Goal: Information Seeking & Learning: Understand process/instructions

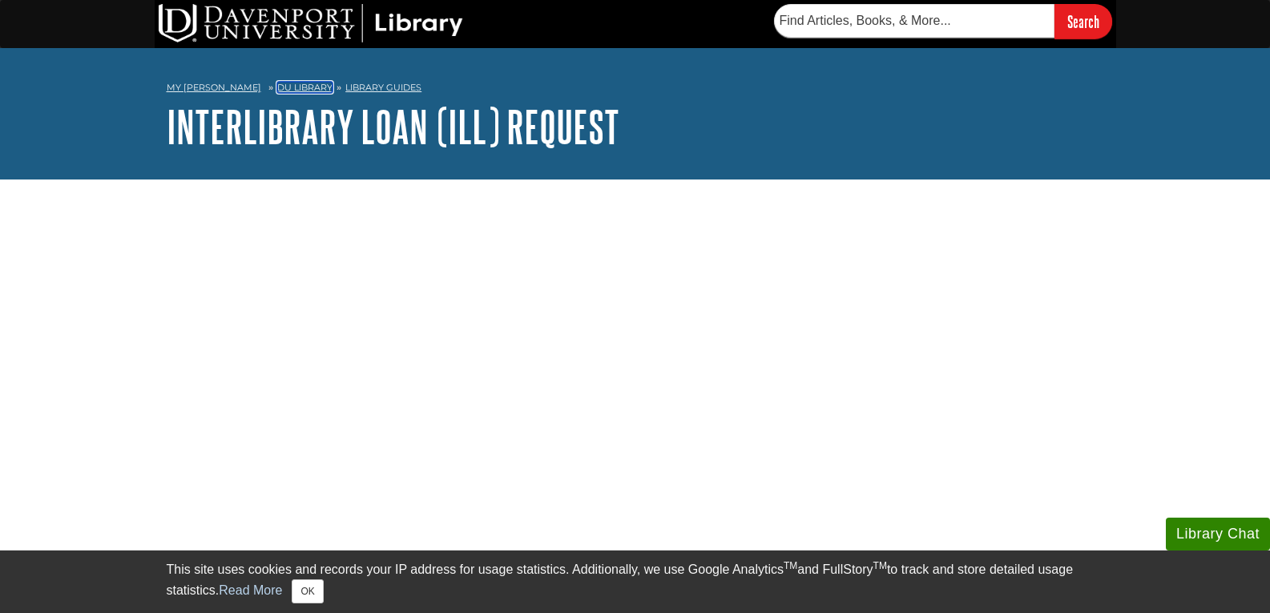
click at [290, 91] on link "DU Library" at bounding box center [304, 87] width 55 height 11
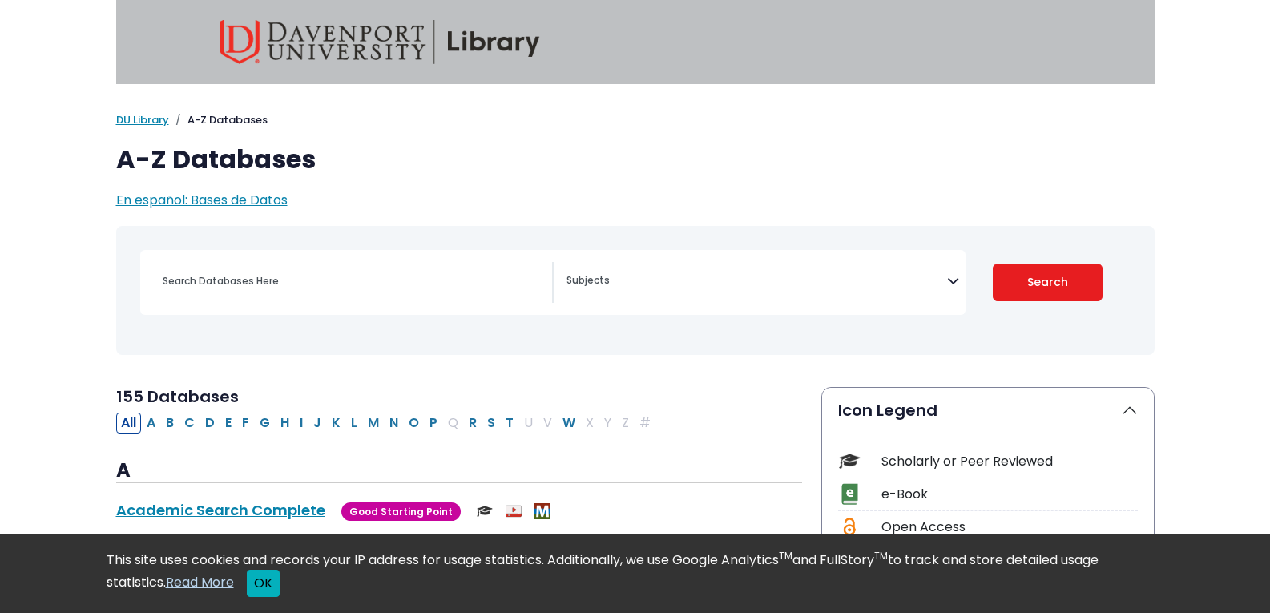
click at [274, 588] on button "OK" at bounding box center [263, 583] width 33 height 27
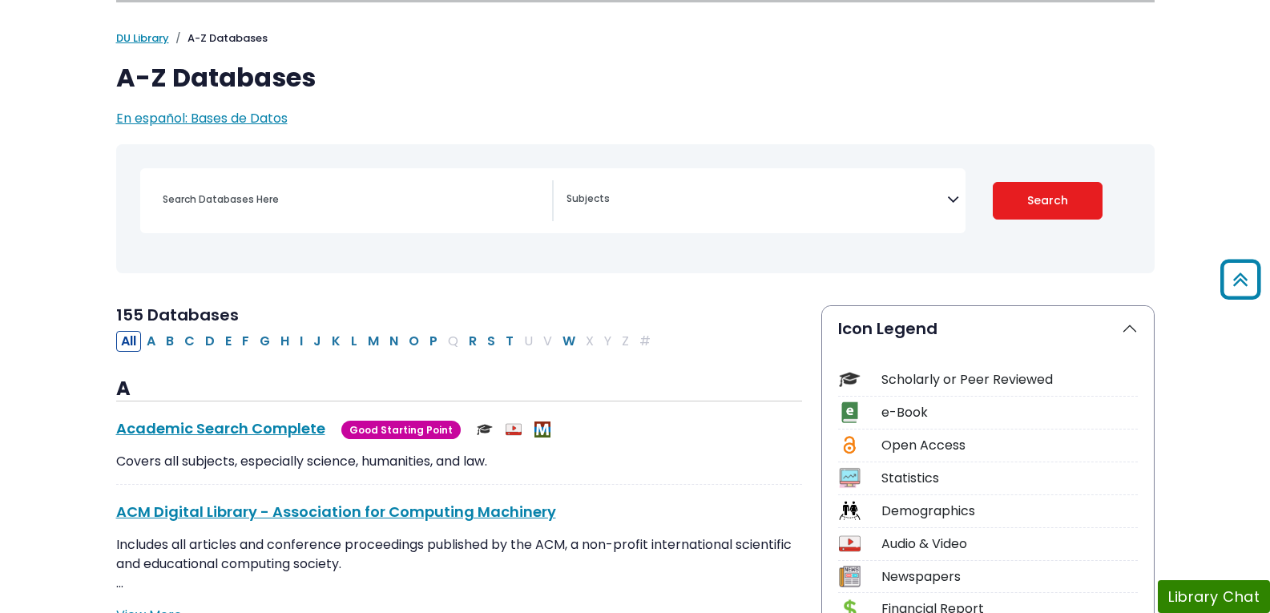
scroll to position [80, 0]
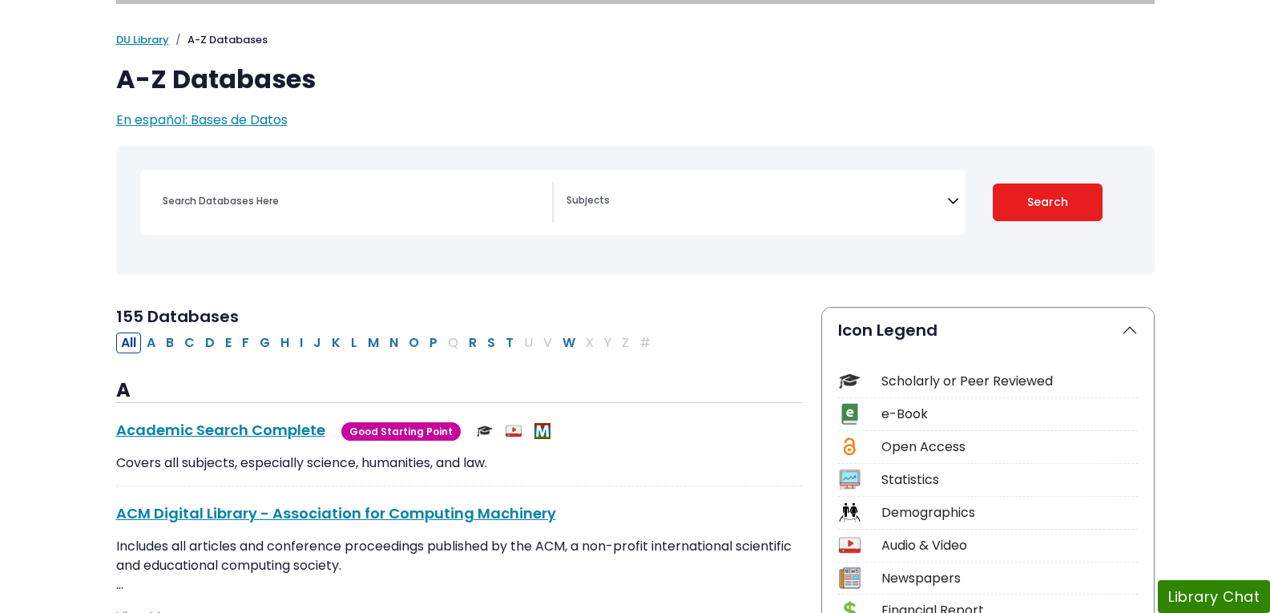
click at [888, 210] on span "Search filters" at bounding box center [757, 202] width 381 height 41
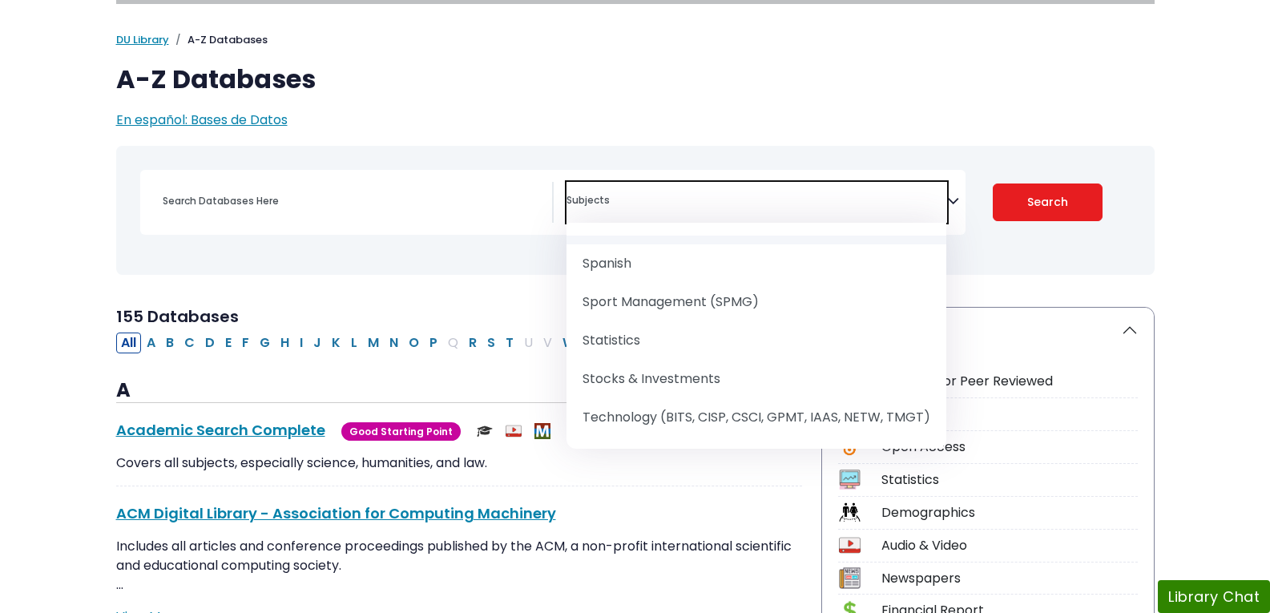
scroll to position [2147, 0]
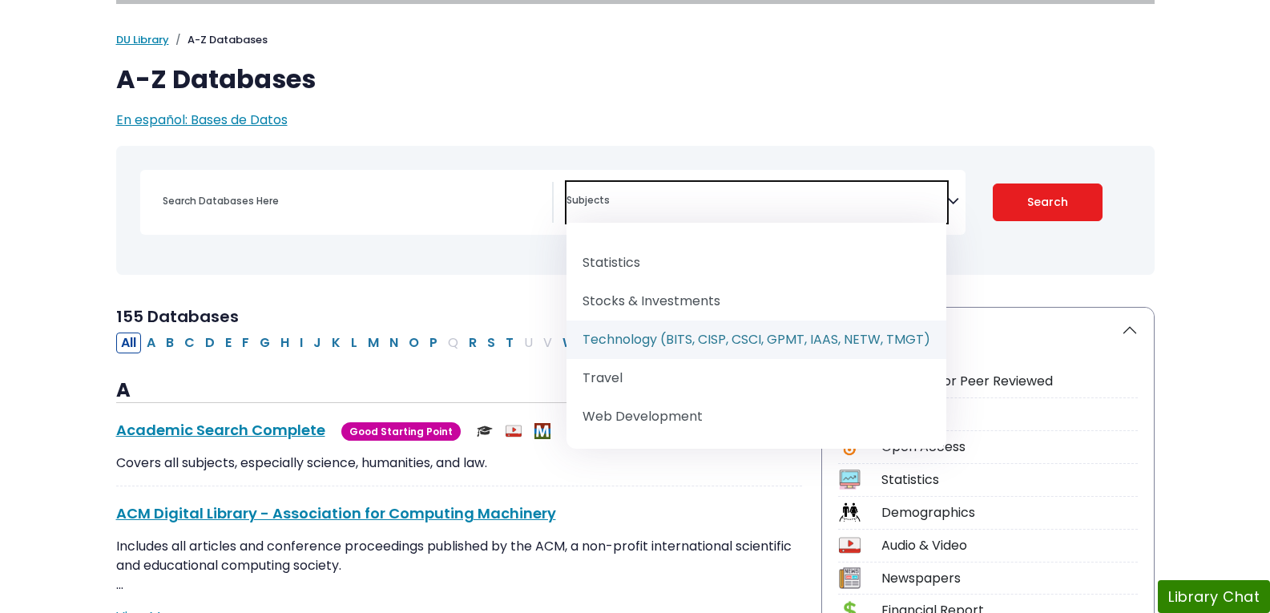
select select "219090"
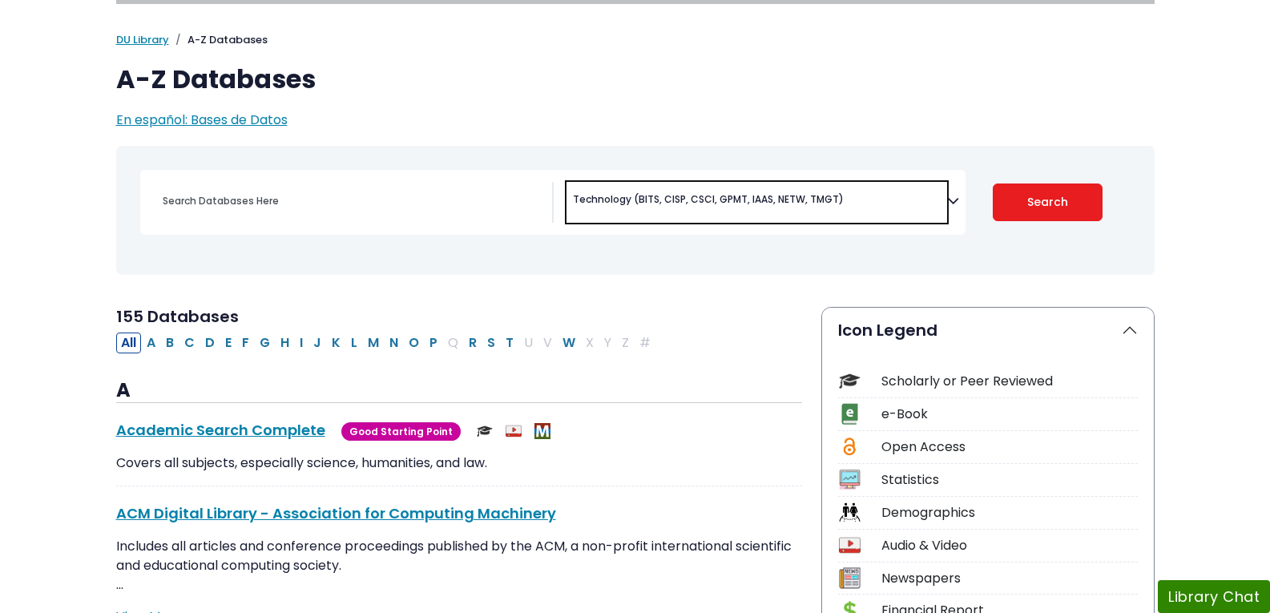
scroll to position [1188, 0]
click at [1014, 192] on button "Search" at bounding box center [1048, 203] width 110 height 38
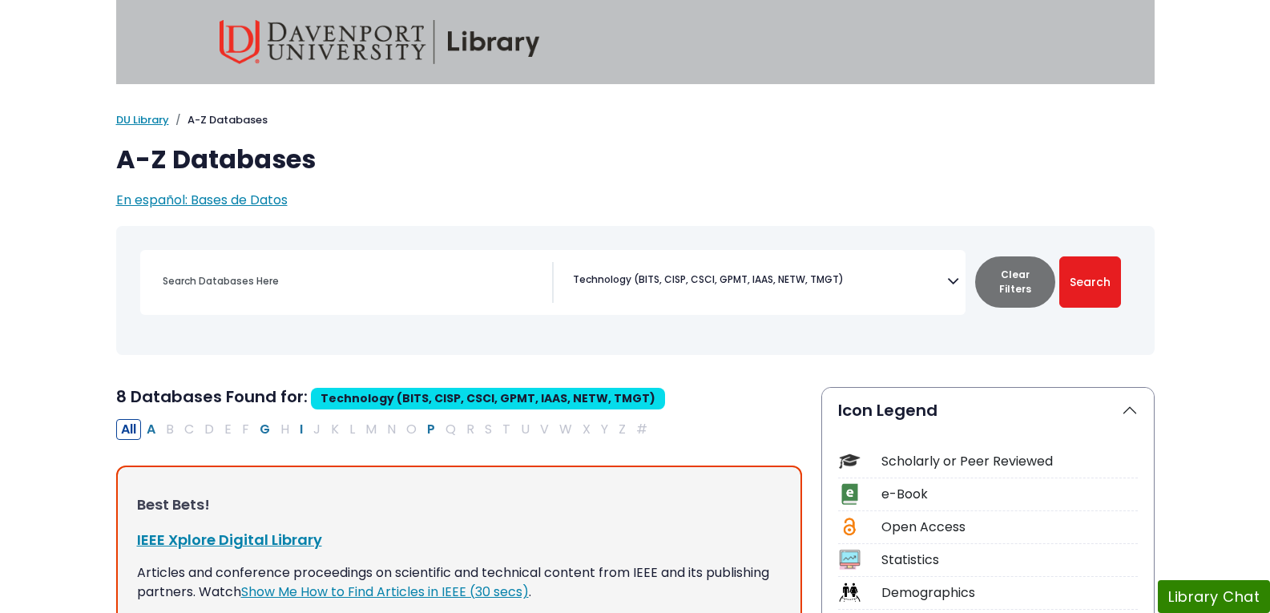
click at [145, 128] on div "My Davenport DU Library Library Guides A-Z Databases A-Z Databases En español: …" at bounding box center [636, 161] width 1058 height 98
click at [145, 123] on link "DU Library" at bounding box center [142, 119] width 53 height 15
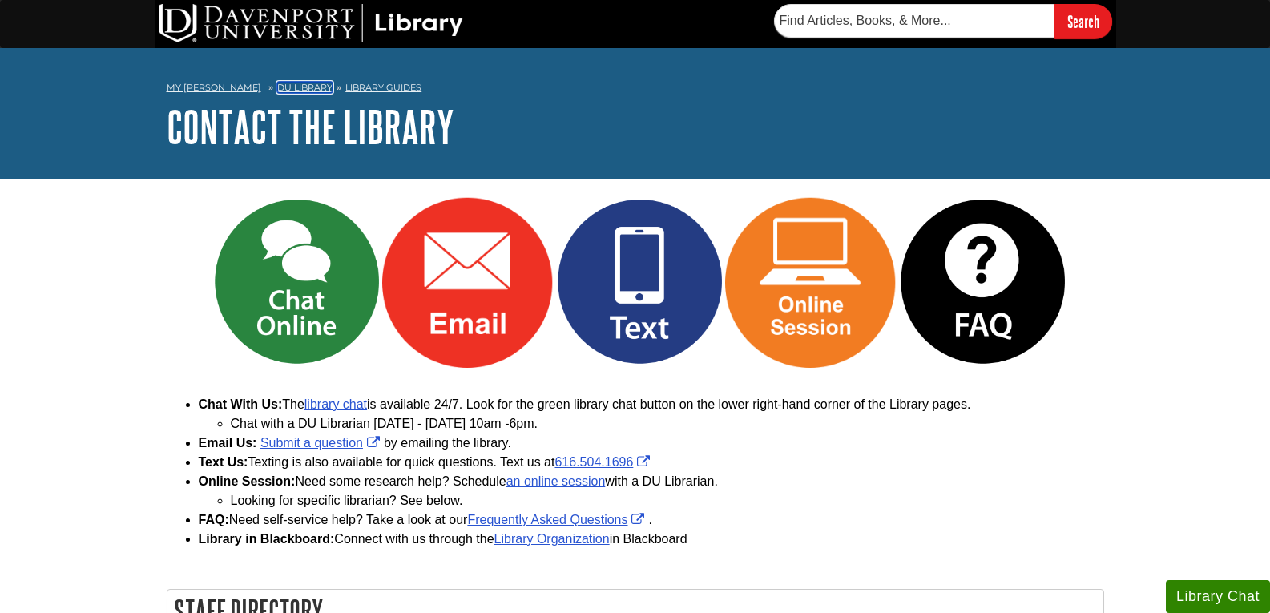
click at [295, 92] on link "DU Library" at bounding box center [304, 87] width 55 height 11
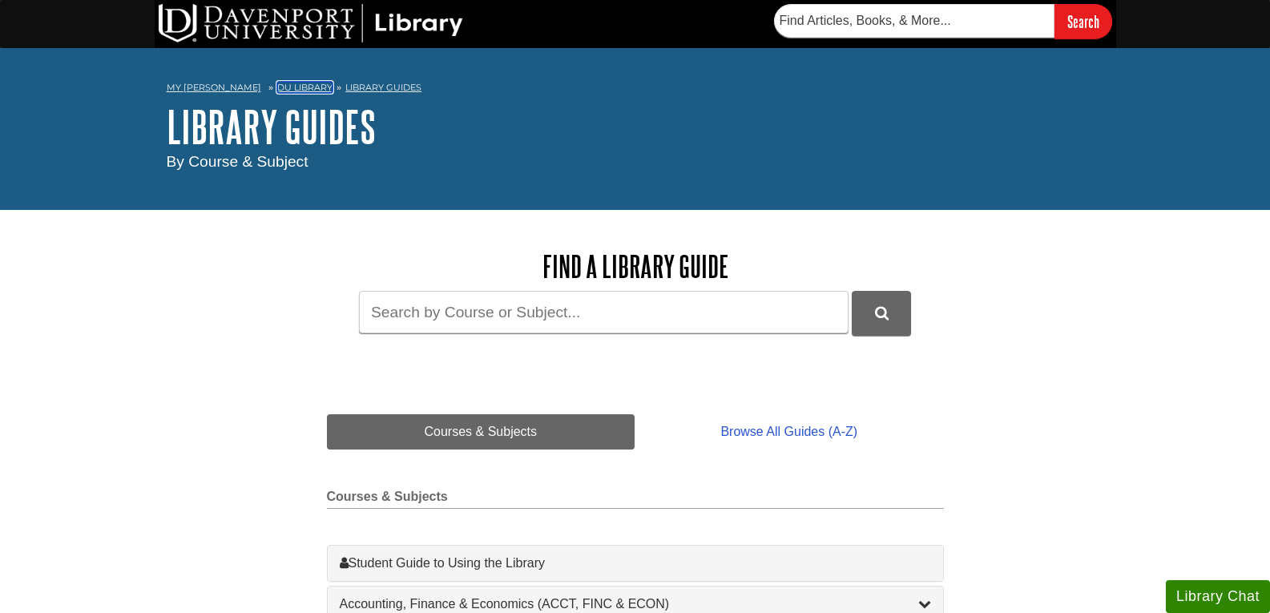
click at [293, 86] on link "DU Library" at bounding box center [304, 87] width 55 height 11
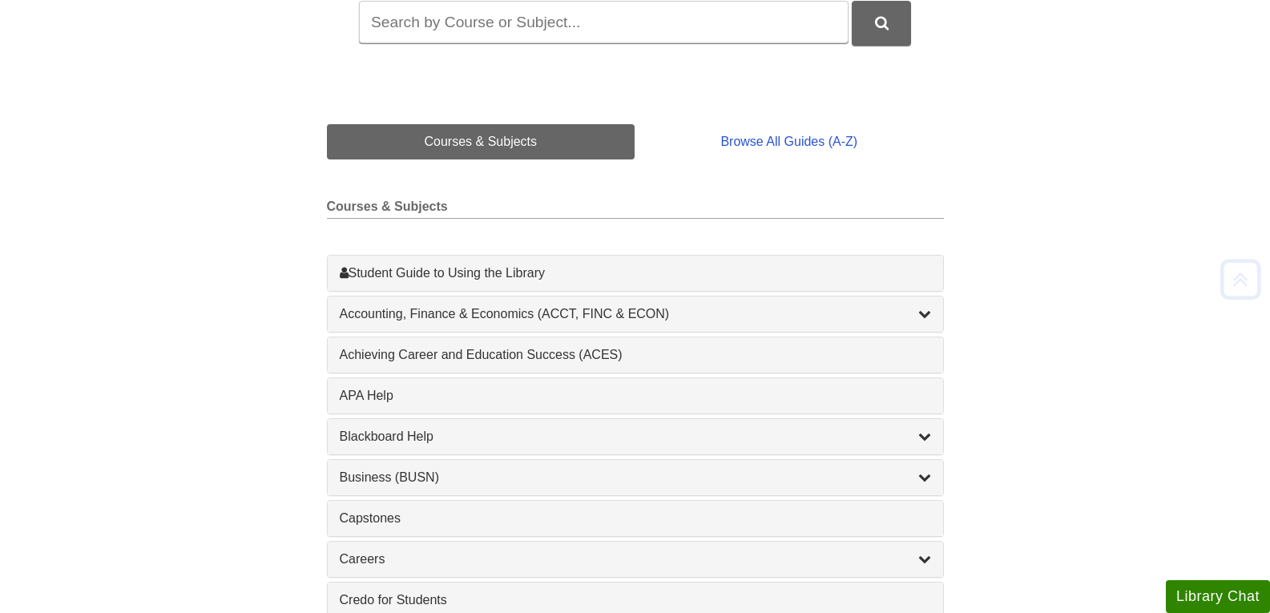
scroll to position [321, 0]
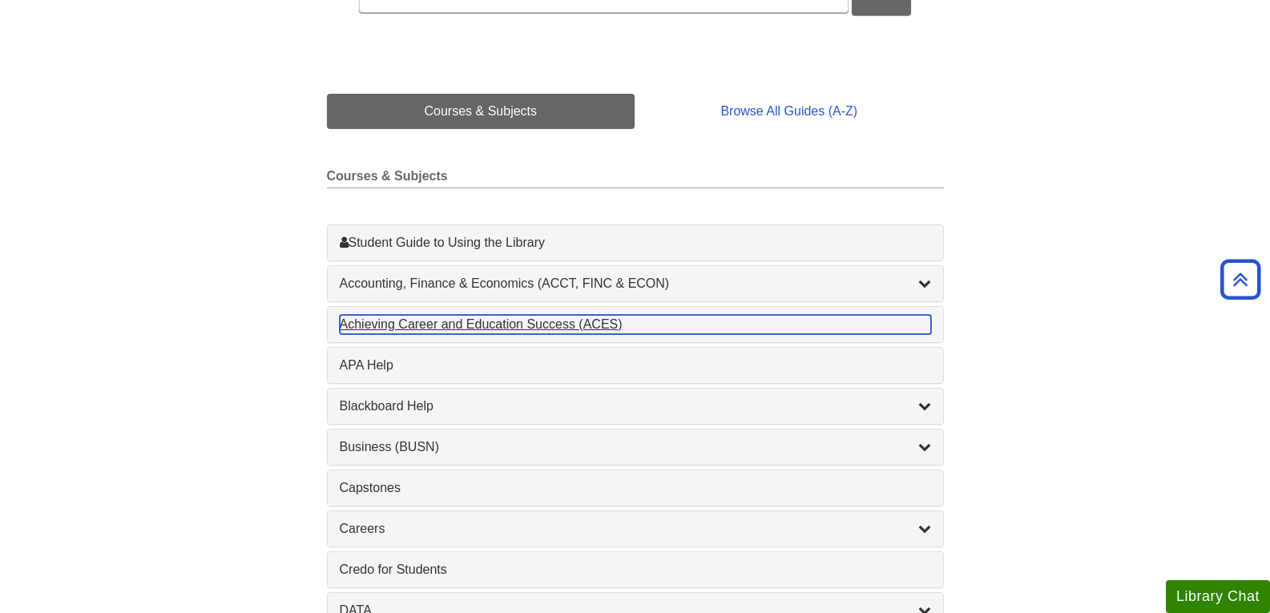
click at [449, 327] on div "Achieving Career and Education Success (ACES) , 1 guides" at bounding box center [636, 324] width 592 height 19
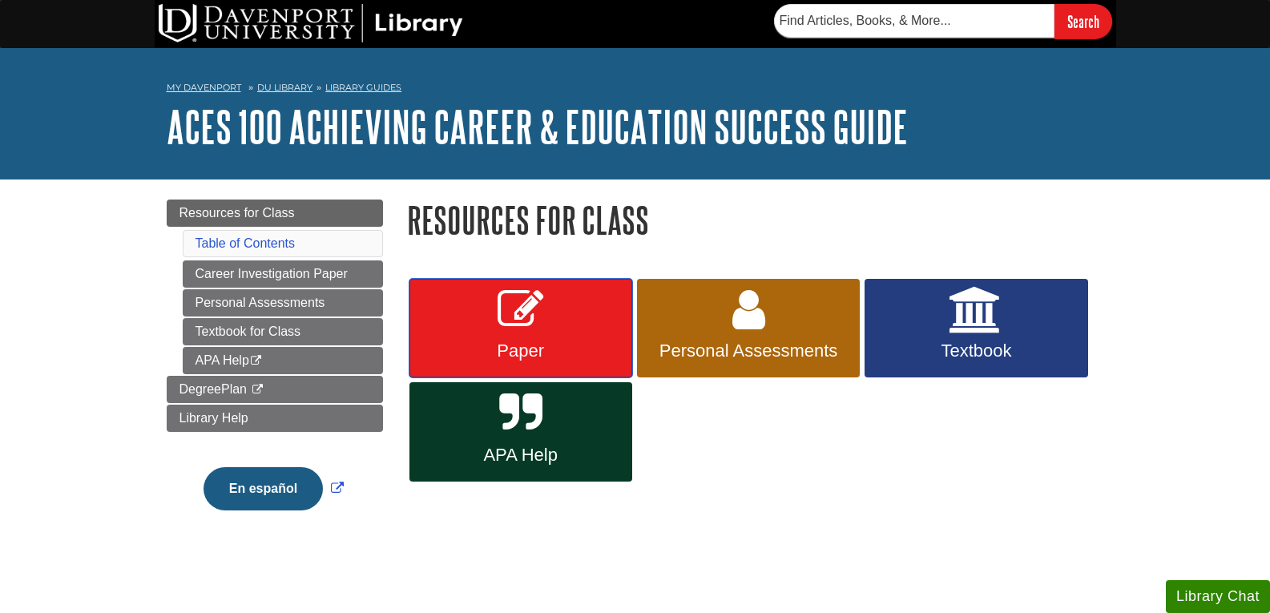
click at [569, 349] on span "Paper" at bounding box center [521, 351] width 199 height 21
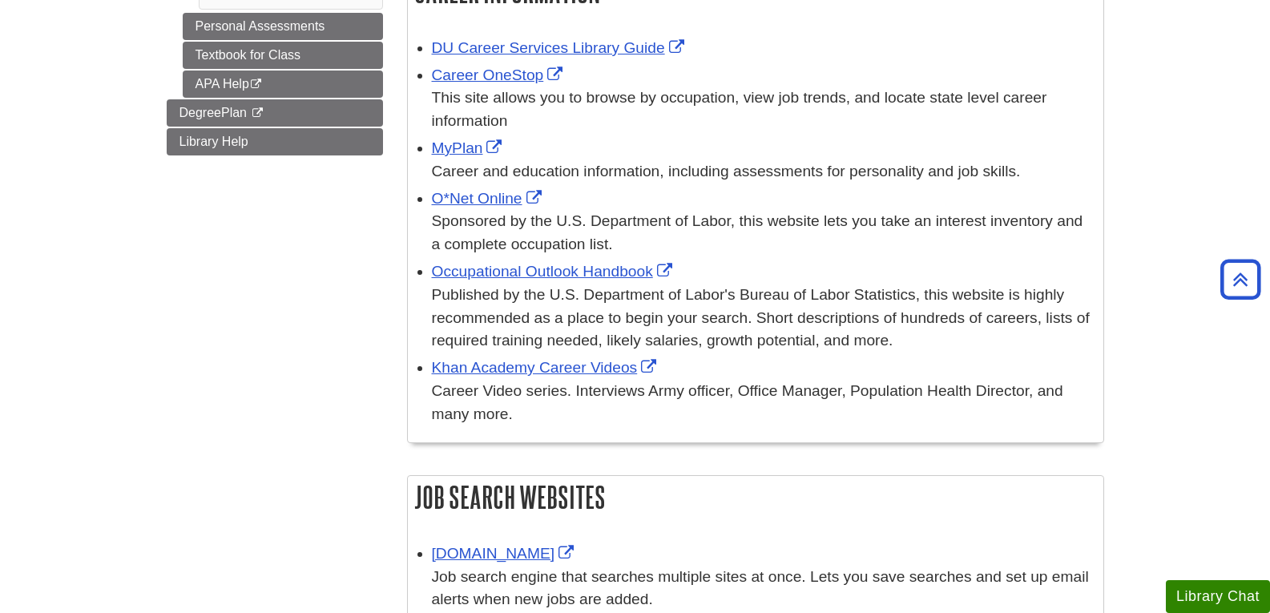
scroll to position [160, 0]
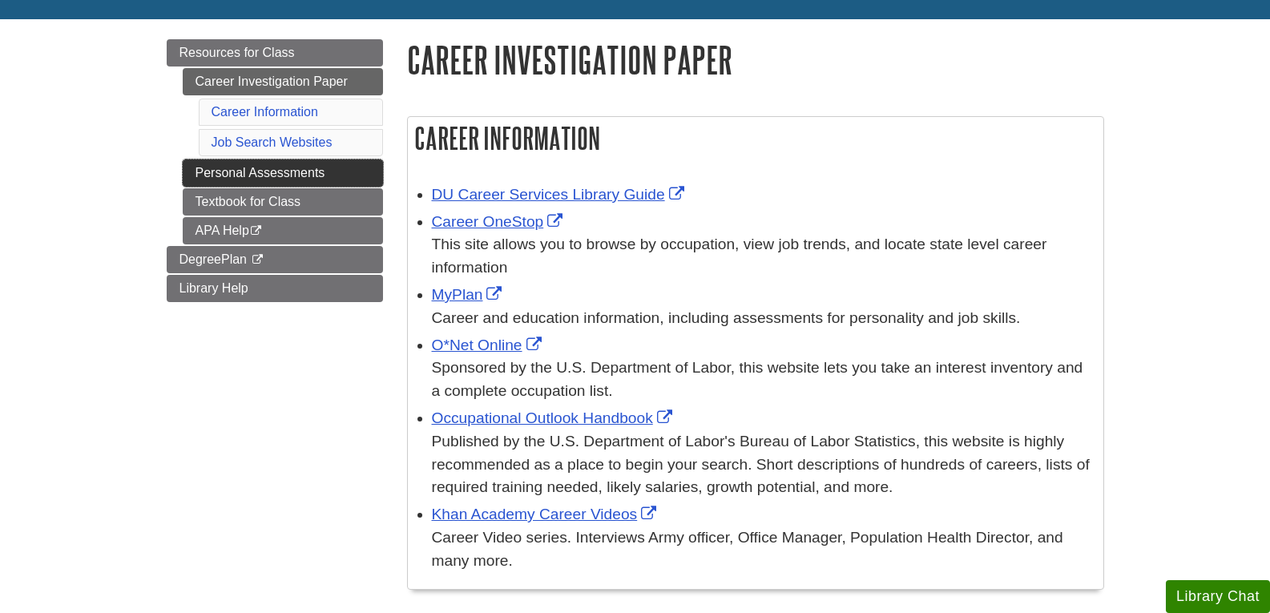
click at [309, 176] on link "Personal Assessments" at bounding box center [283, 173] width 200 height 27
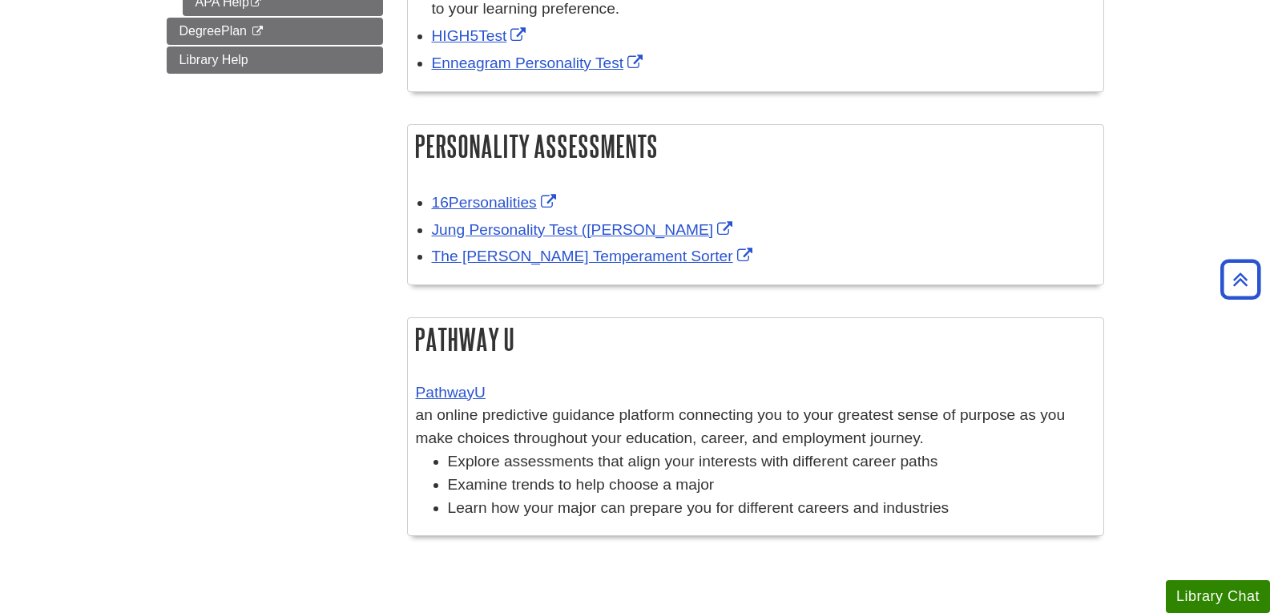
scroll to position [160, 0]
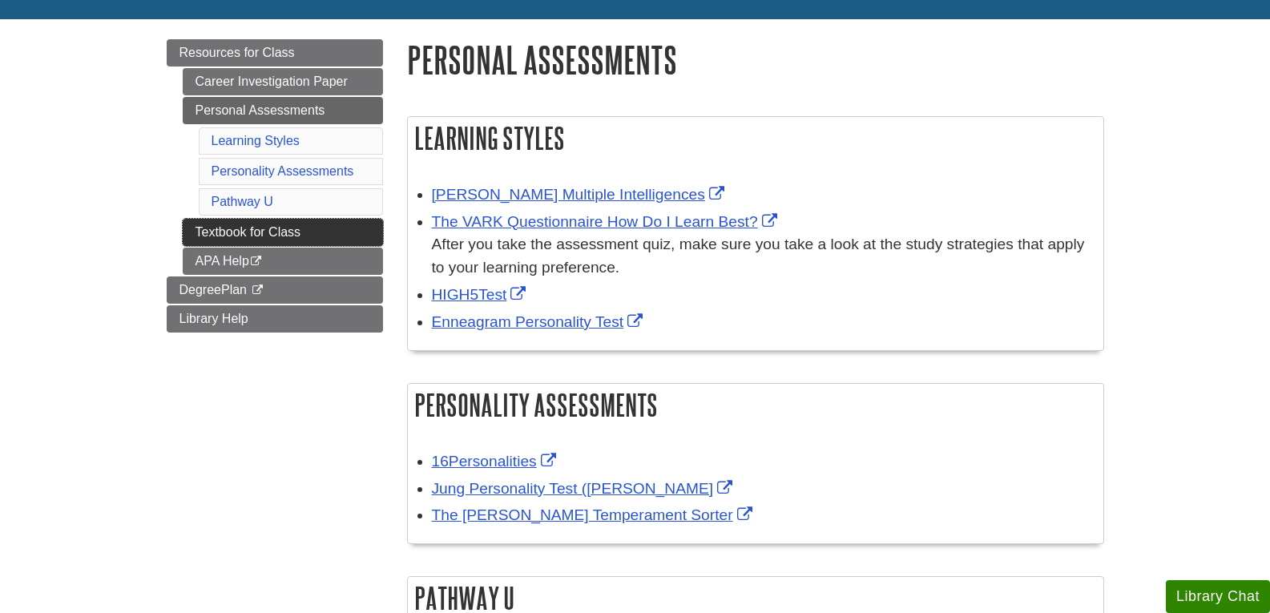
click at [361, 230] on link "Textbook for Class" at bounding box center [283, 232] width 200 height 27
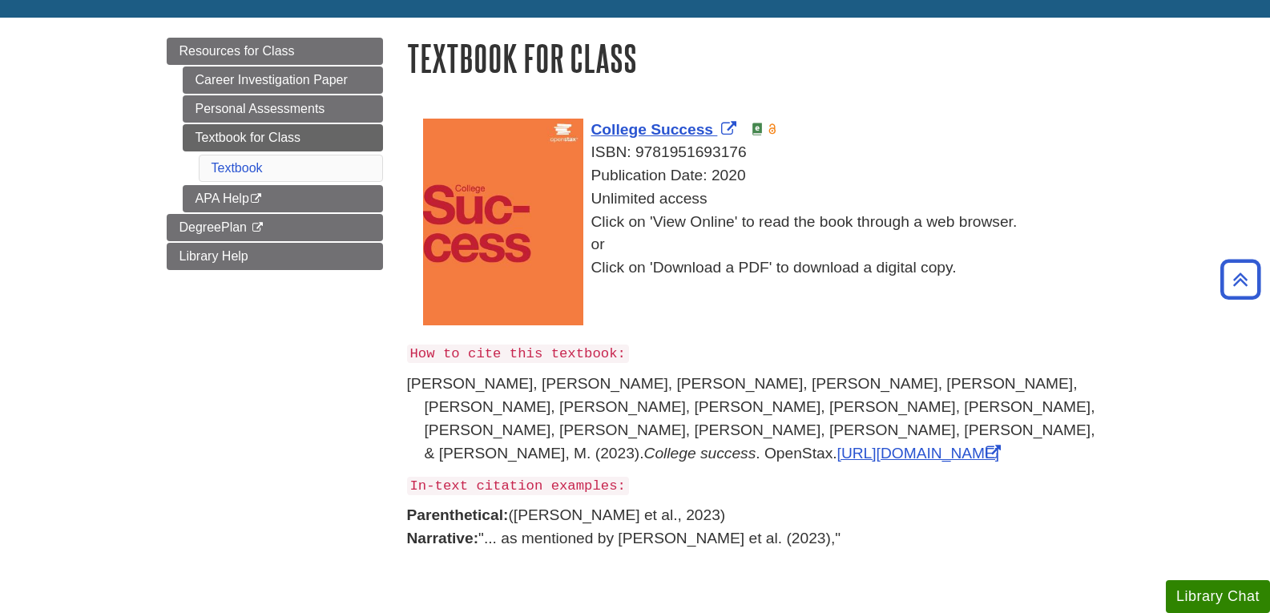
scroll to position [160, 0]
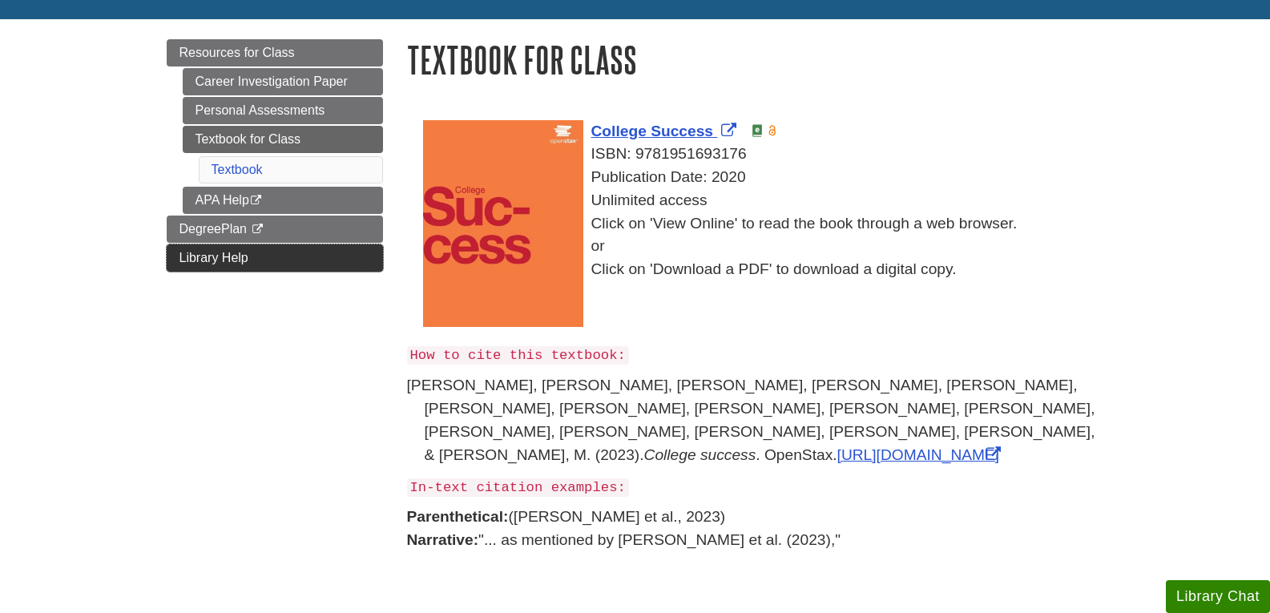
click at [182, 251] on span "Library Help" at bounding box center [214, 258] width 69 height 14
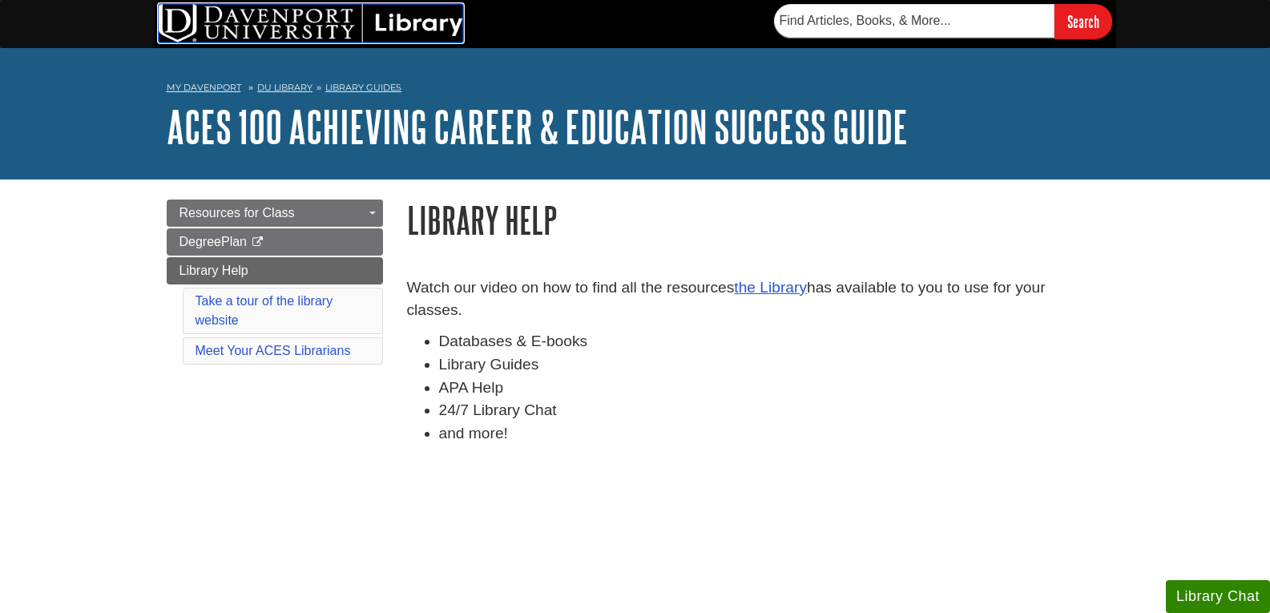
click at [317, 24] on img at bounding box center [311, 23] width 305 height 38
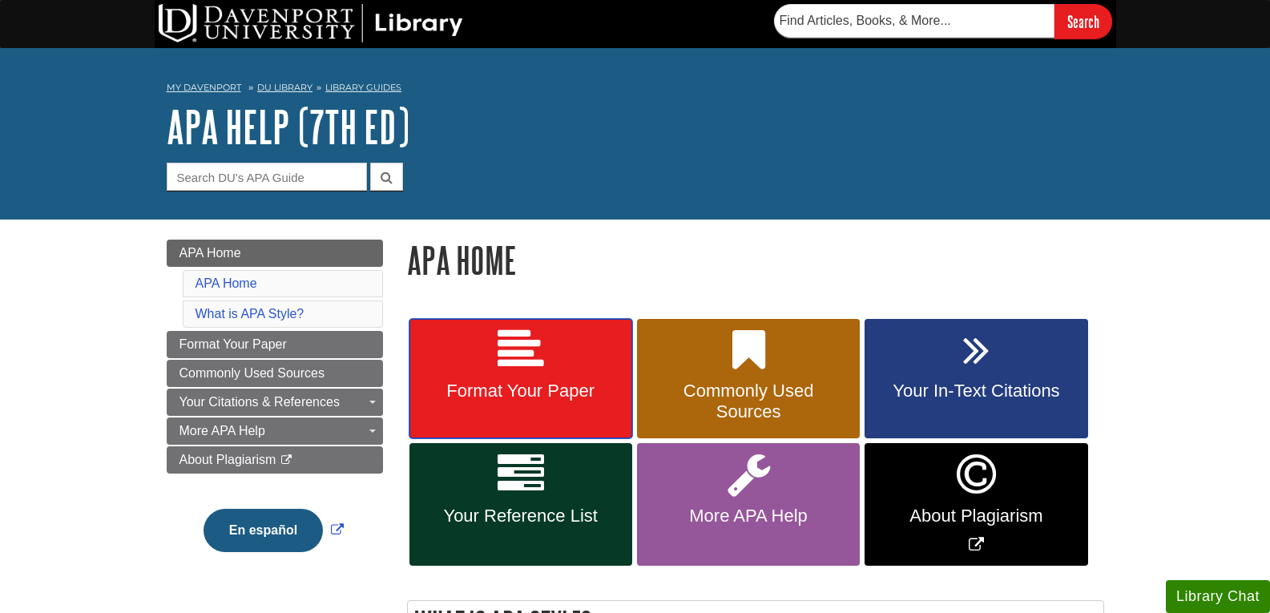
click at [475, 349] on link "Format Your Paper" at bounding box center [521, 379] width 223 height 120
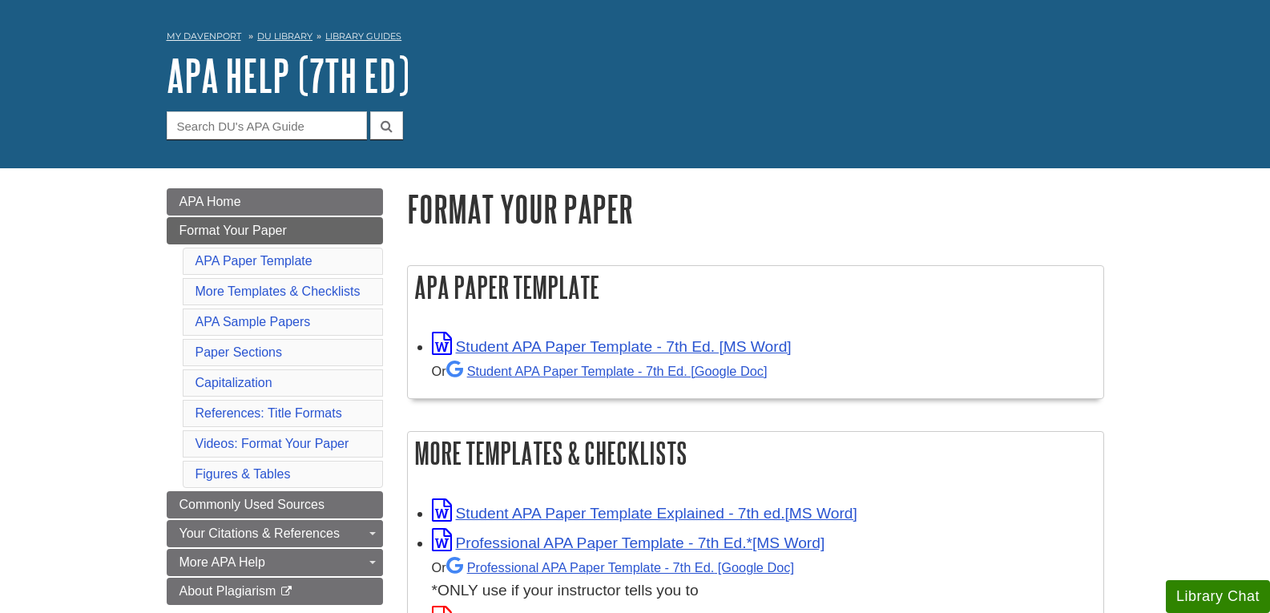
scroll to position [80, 0]
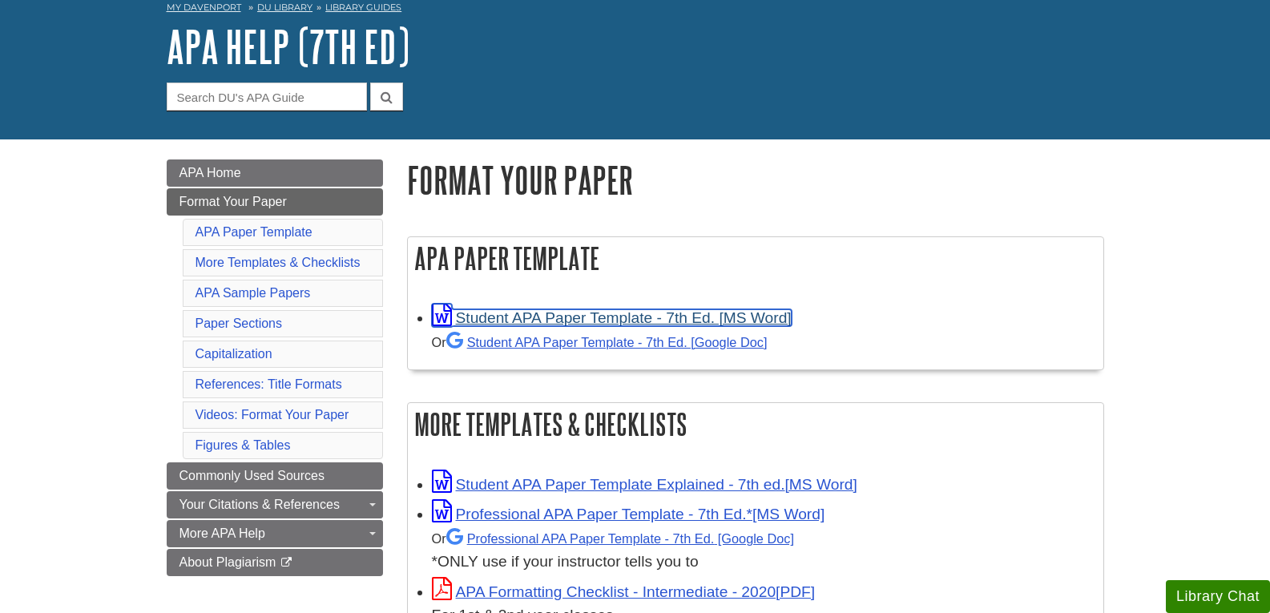
click at [698, 312] on link "Student APA Paper Template - 7th Ed. [MS Word]" at bounding box center [612, 317] width 360 height 17
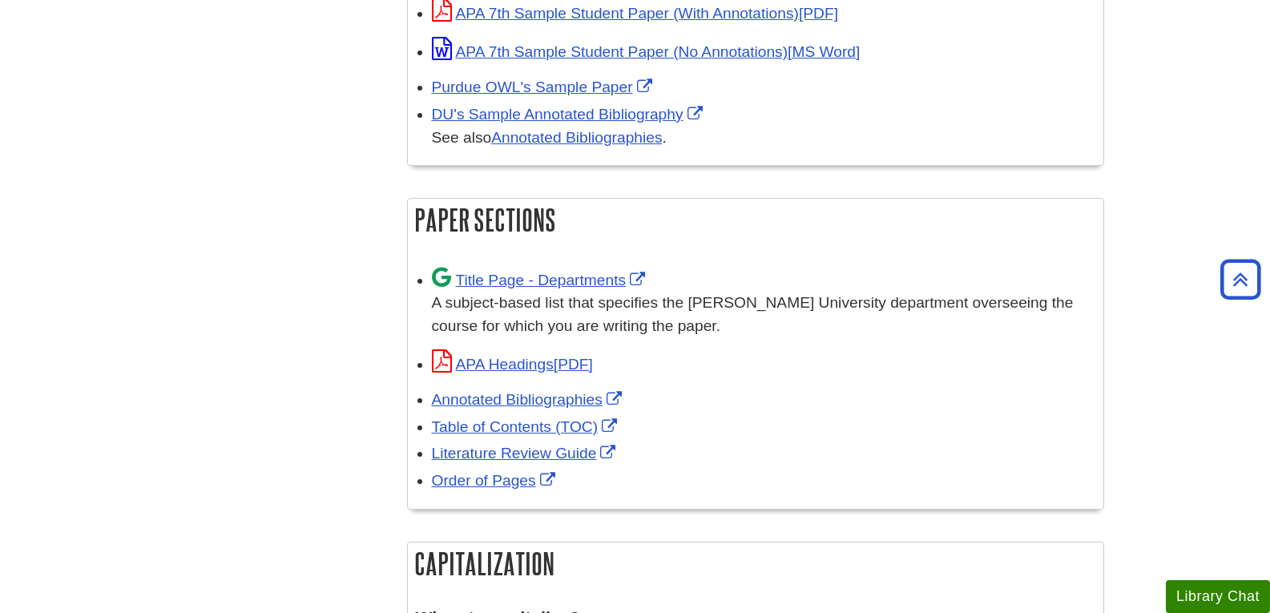
scroll to position [882, 0]
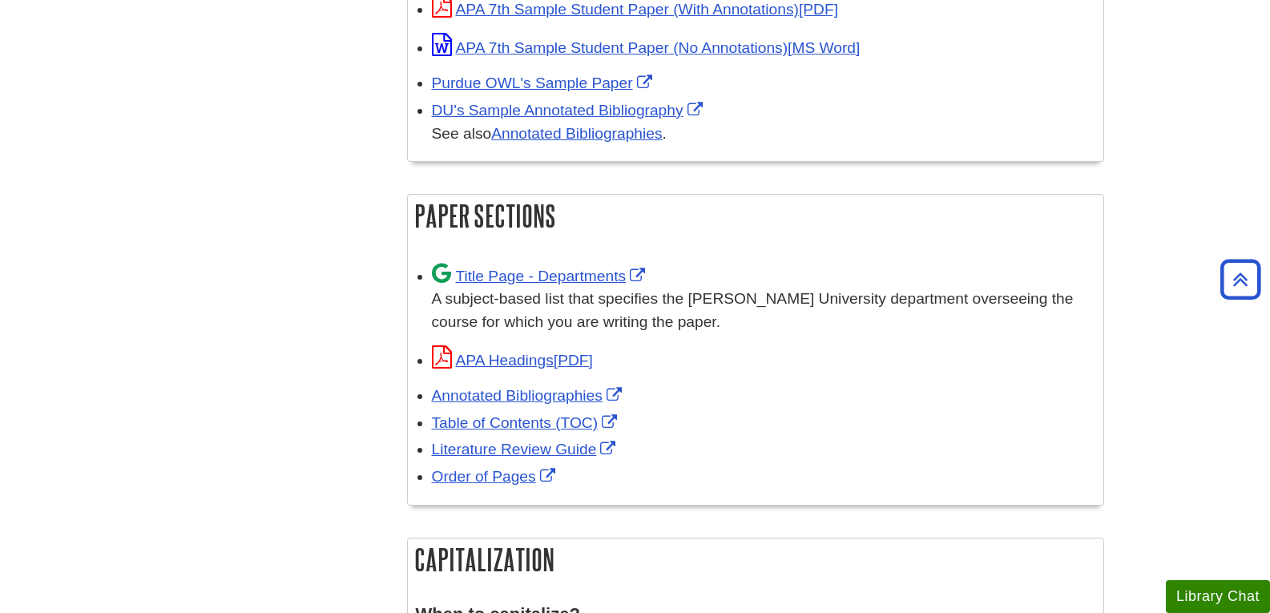
click at [681, 276] on div "Title Page - Departments A subject-based list that specifies the Davenport Univ…" at bounding box center [764, 298] width 664 height 72
click at [923, 308] on div "A subject-based list that specifies the Davenport University department oversee…" at bounding box center [764, 311] width 664 height 46
click at [548, 273] on link "Title Page - Departments" at bounding box center [541, 276] width 218 height 17
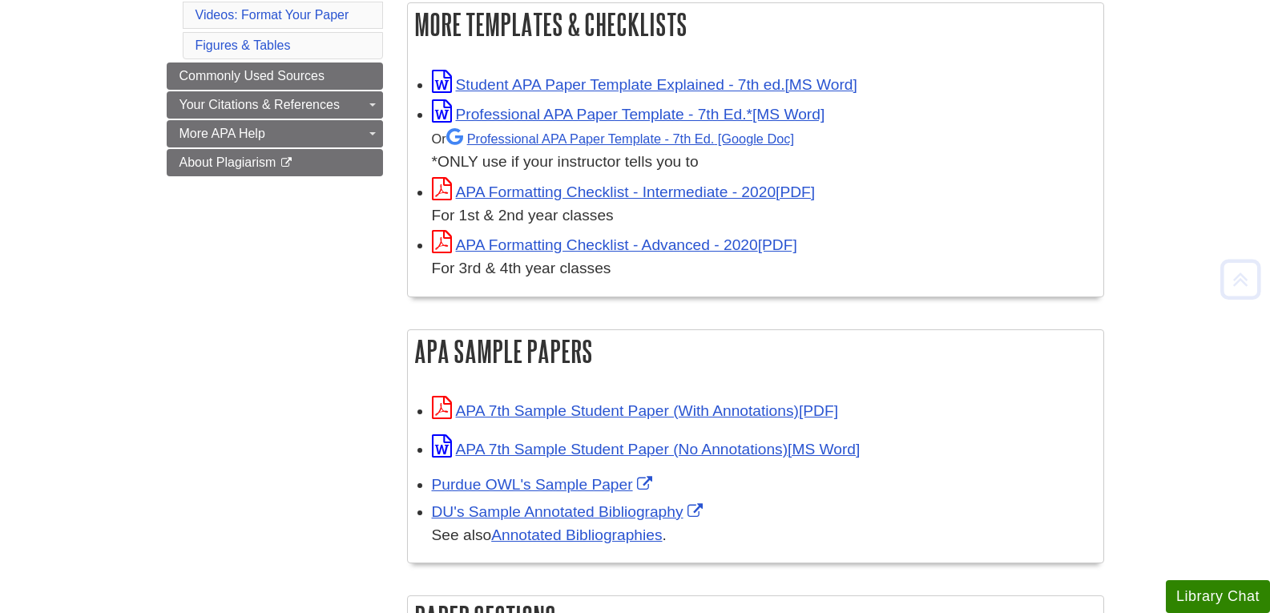
scroll to position [481, 0]
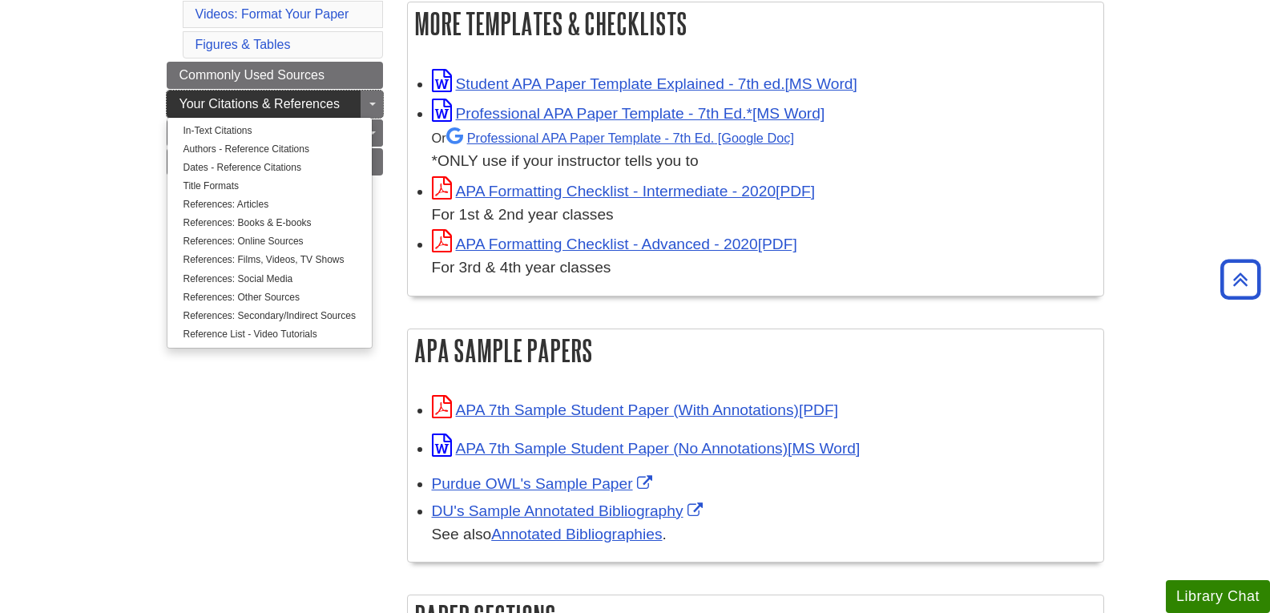
click at [280, 106] on span "Your Citations & References" at bounding box center [260, 104] width 160 height 14
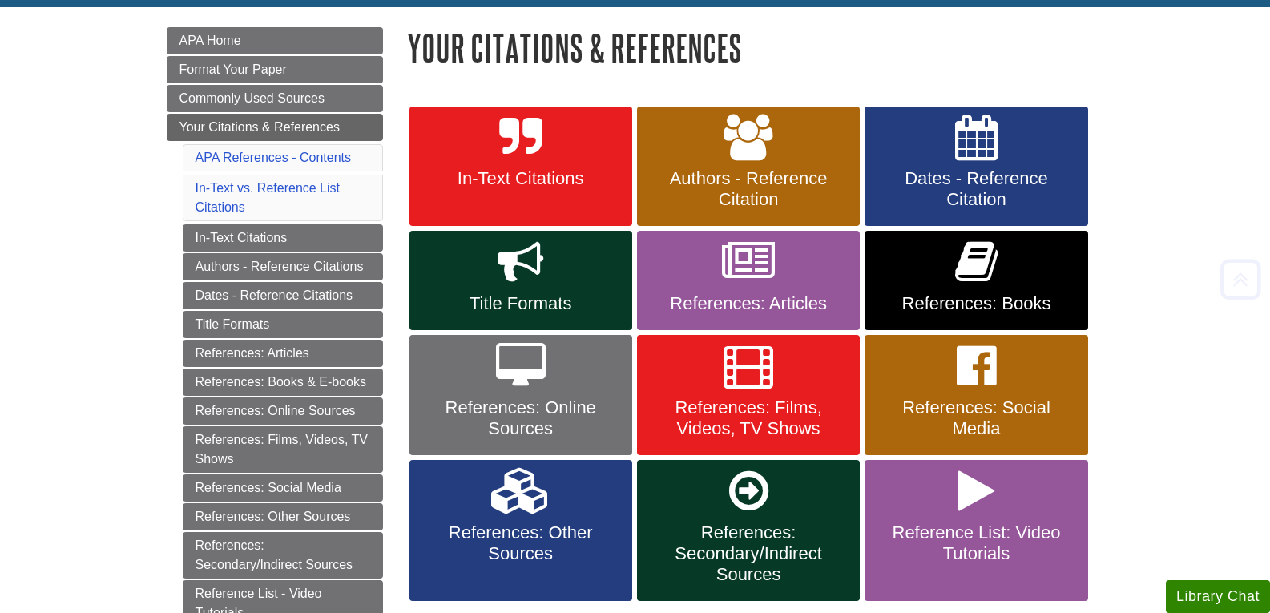
scroll to position [240, 0]
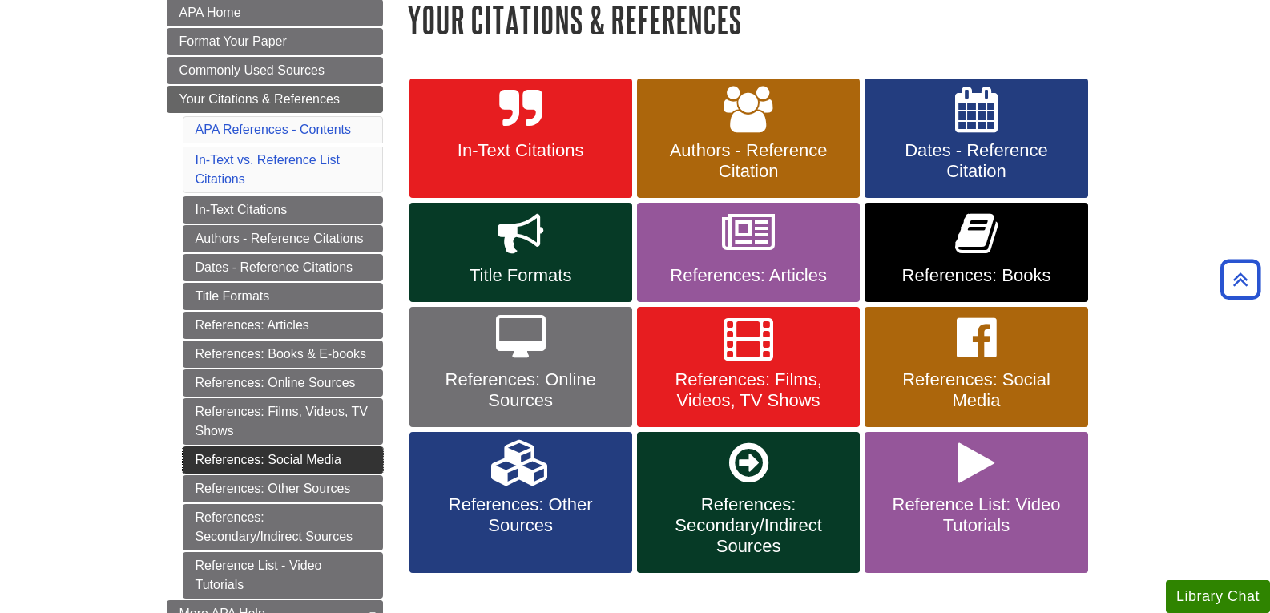
click at [326, 455] on link "References: Social Media" at bounding box center [283, 459] width 200 height 27
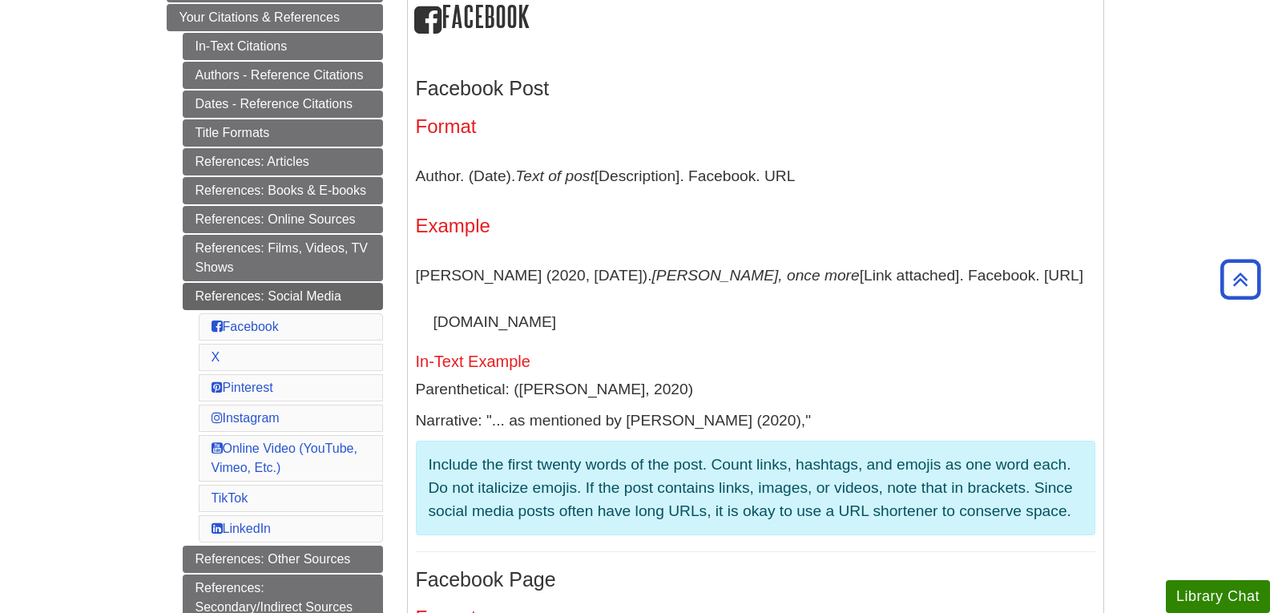
scroll to position [321, 0]
drag, startPoint x: 415, startPoint y: 176, endPoint x: 815, endPoint y: 175, distance: 400.0
click at [815, 175] on p "Author. (Date). Text of post [Description]. Facebook. URL" at bounding box center [756, 178] width 680 height 46
click at [458, 317] on p "[PERSON_NAME] (2020, [DATE]). [PERSON_NAME], once more [Link attached]. Faceboo…" at bounding box center [756, 300] width 680 height 92
drag, startPoint x: 414, startPoint y: 273, endPoint x: 625, endPoint y: 310, distance: 214.2
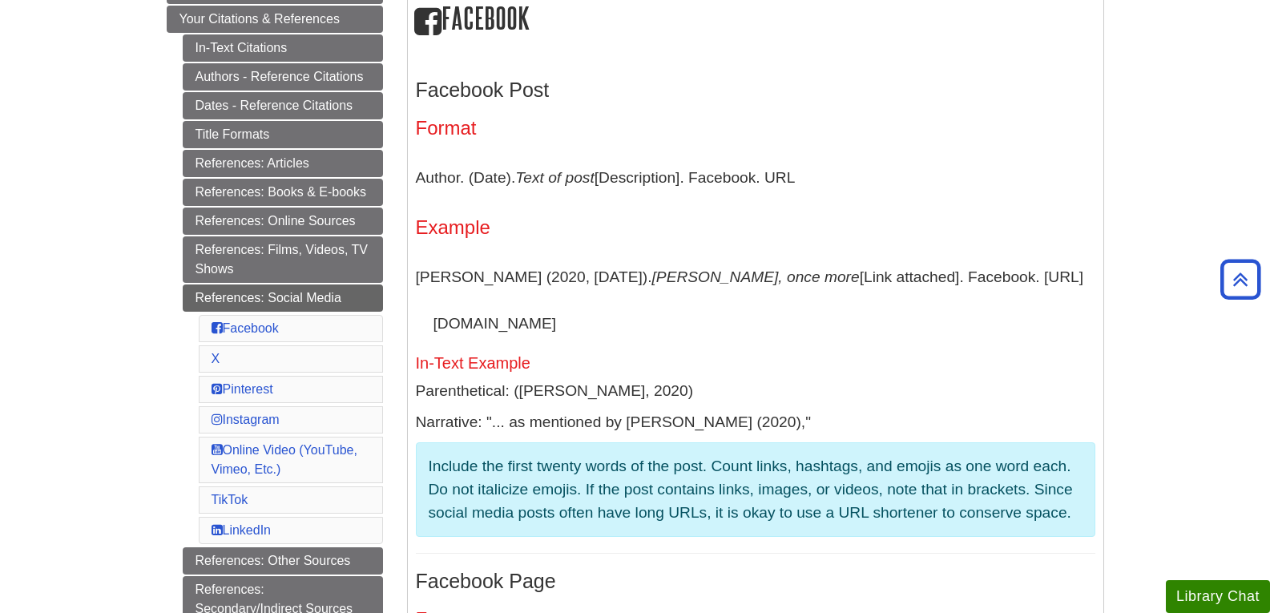
click at [625, 310] on div "Facebook Post Format Author. (Date). Text of post [Description]. Facebook. URL …" at bounding box center [756, 594] width 696 height 1078
click at [669, 362] on h5 "In-Text Example" at bounding box center [756, 363] width 680 height 18
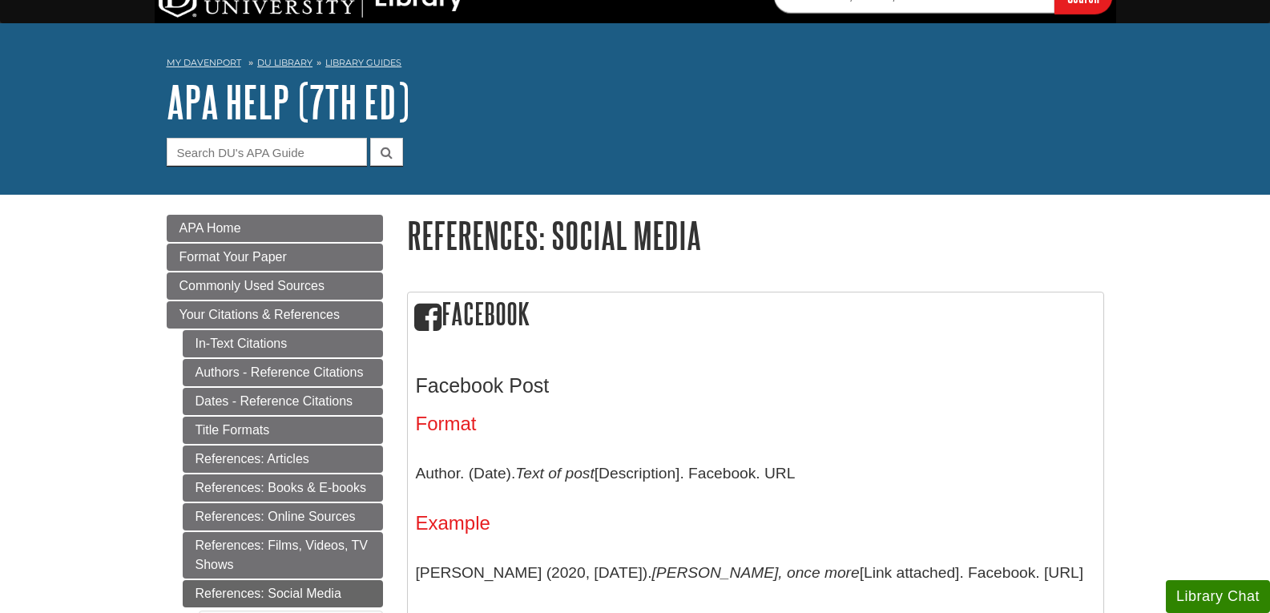
scroll to position [0, 0]
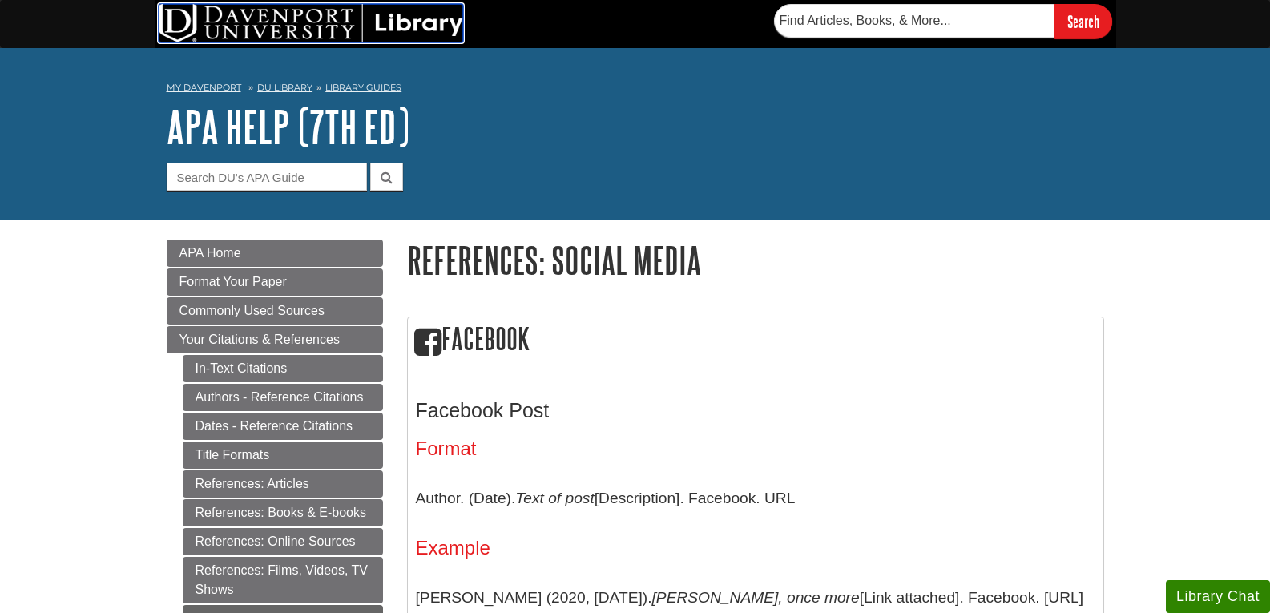
click at [414, 25] on img at bounding box center [311, 23] width 305 height 38
